Goal: Information Seeking & Learning: Learn about a topic

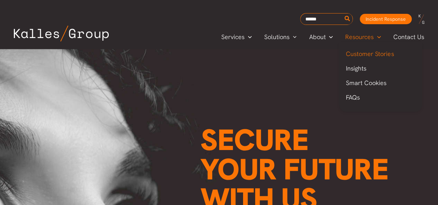
scroll to position [0, 923]
click at [368, 68] on link "Insights" at bounding box center [380, 68] width 83 height 15
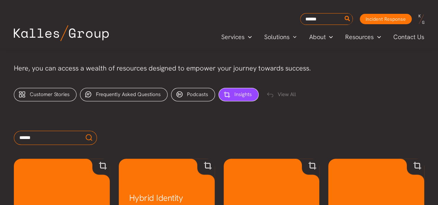
scroll to position [231, 0]
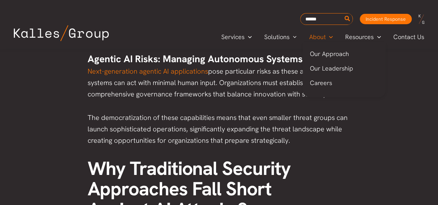
scroll to position [1200, 0]
